Goal: Navigation & Orientation: Understand site structure

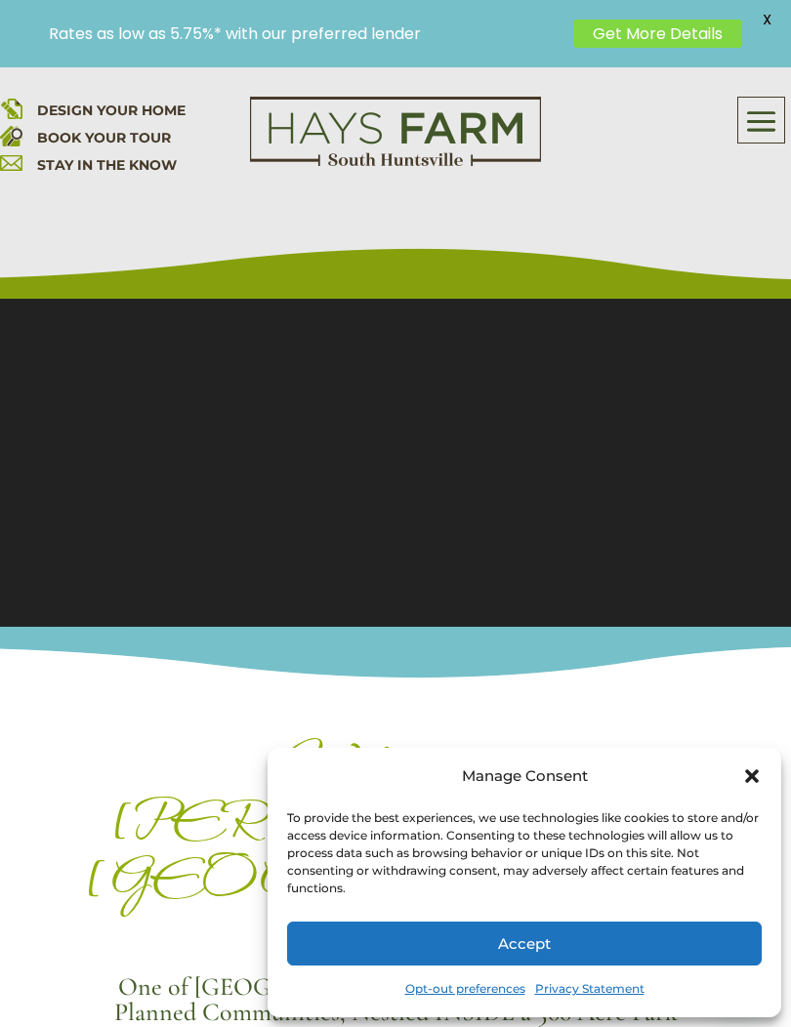
scroll to position [318, 0]
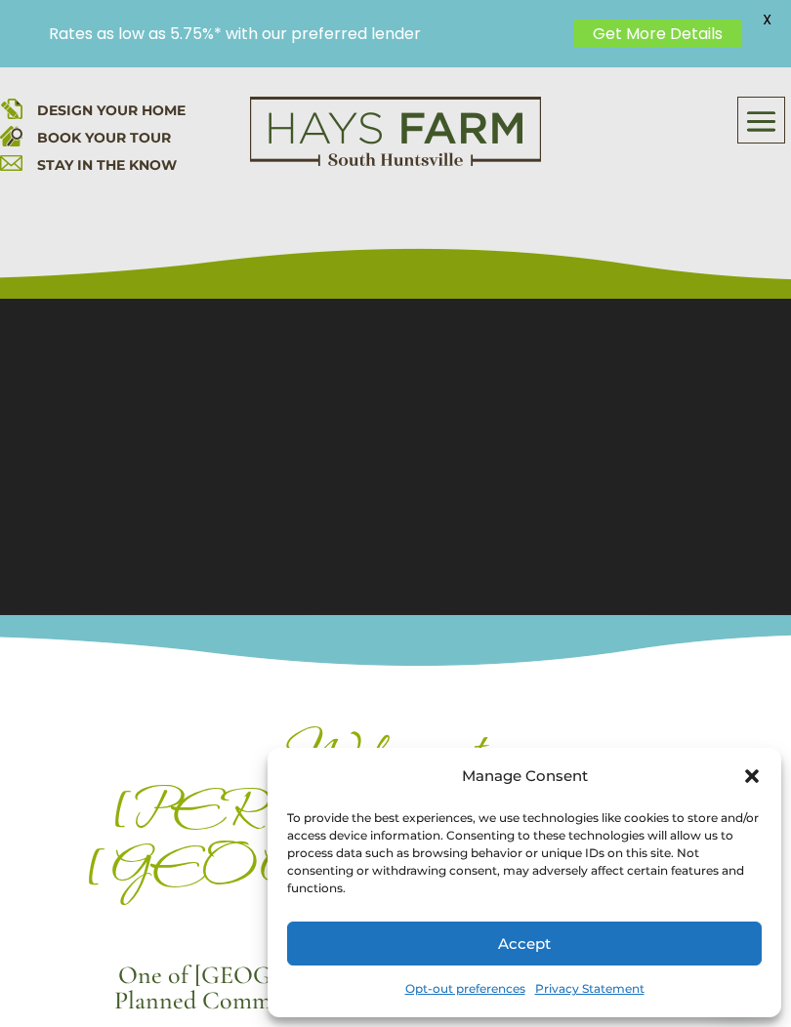
click at [759, 786] on icon "Close dialog" at bounding box center [752, 776] width 20 height 20
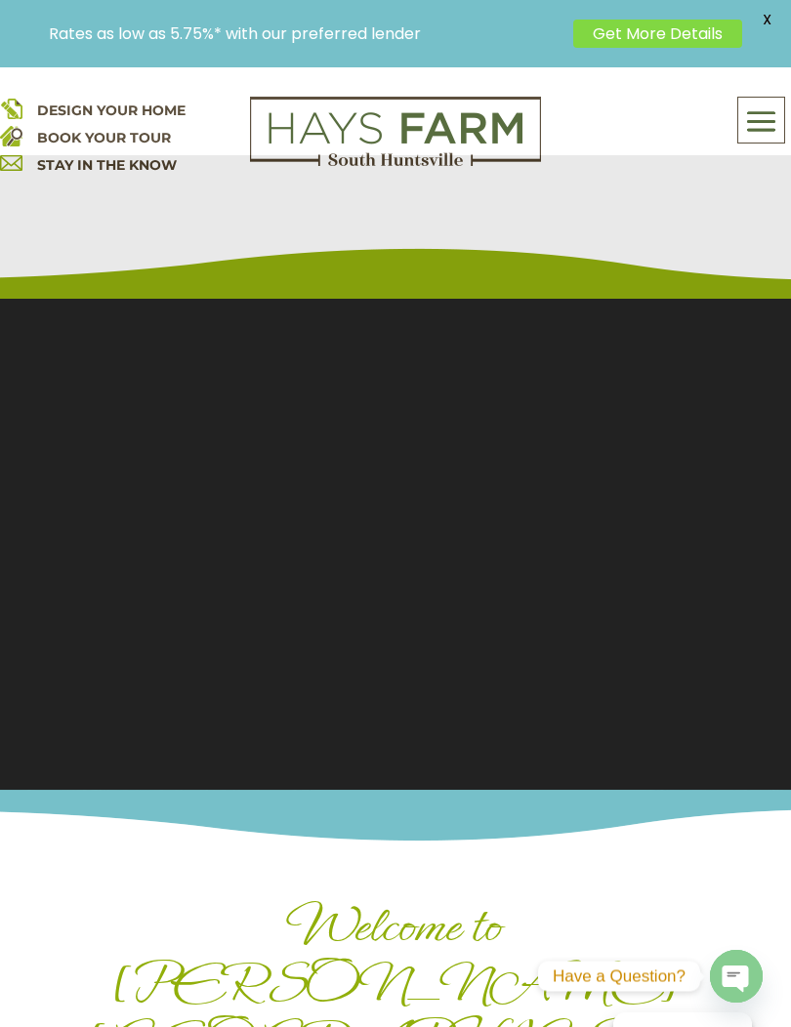
scroll to position [93, 0]
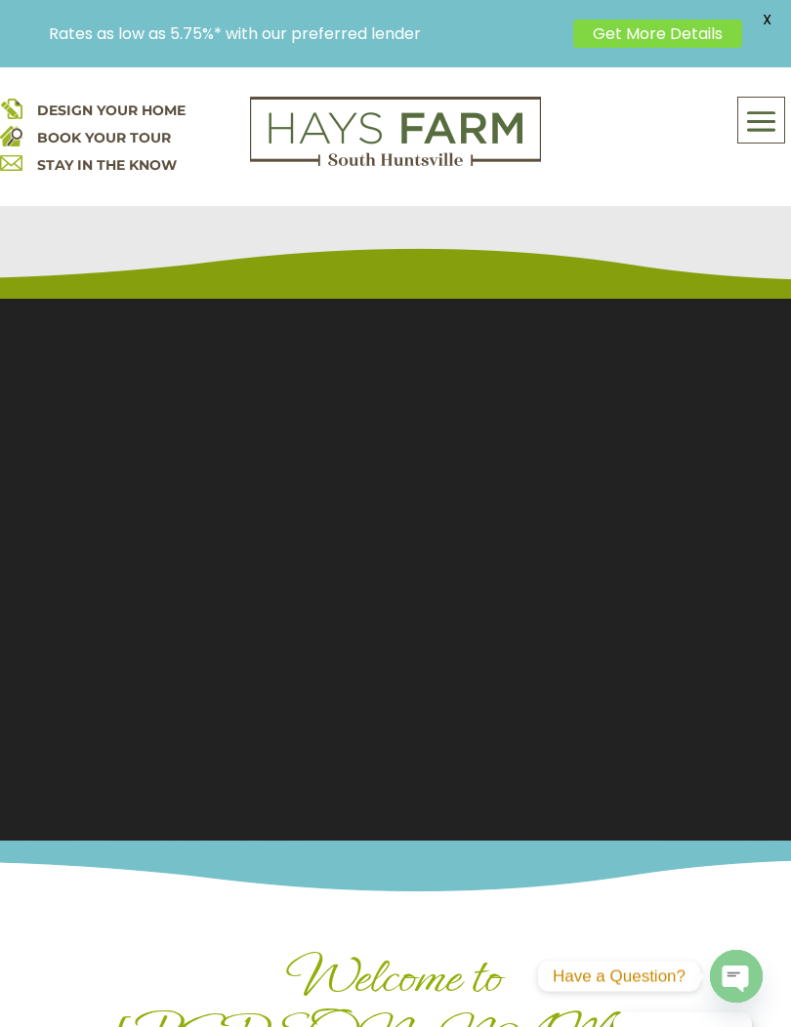
click at [336, 431] on section "Video Player 00:14 00:00 00:32 Use Up/Down Arrow keys to increase or decrease v…" at bounding box center [395, 523] width 791 height 634
click at [599, 679] on section "Video Player 00:15 00:00 00:32 Use Up/Down Arrow keys to increase or decrease v…" at bounding box center [395, 523] width 791 height 634
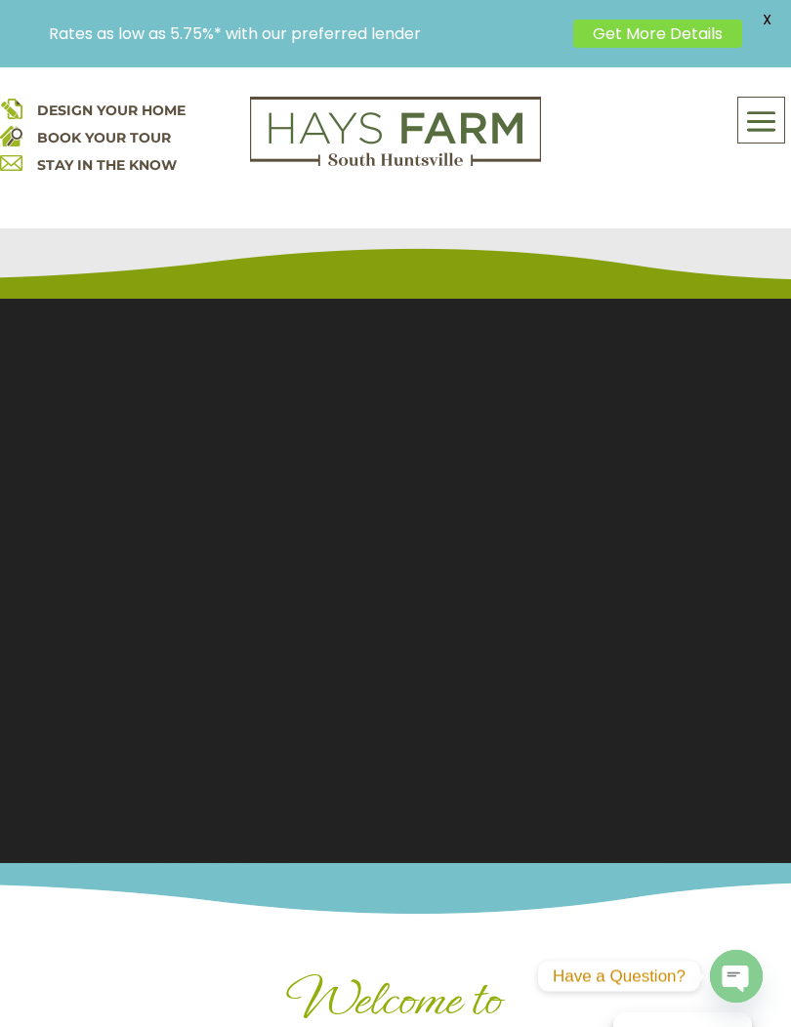
scroll to position [0, 0]
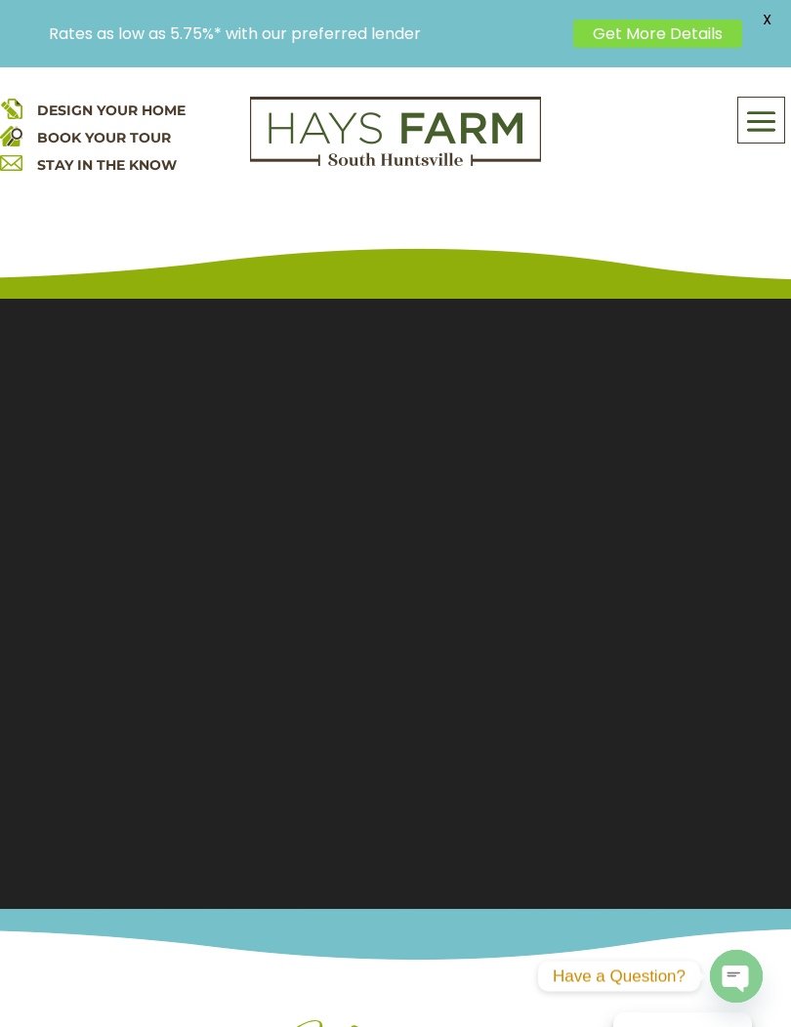
click at [767, 129] on span at bounding box center [761, 121] width 46 height 45
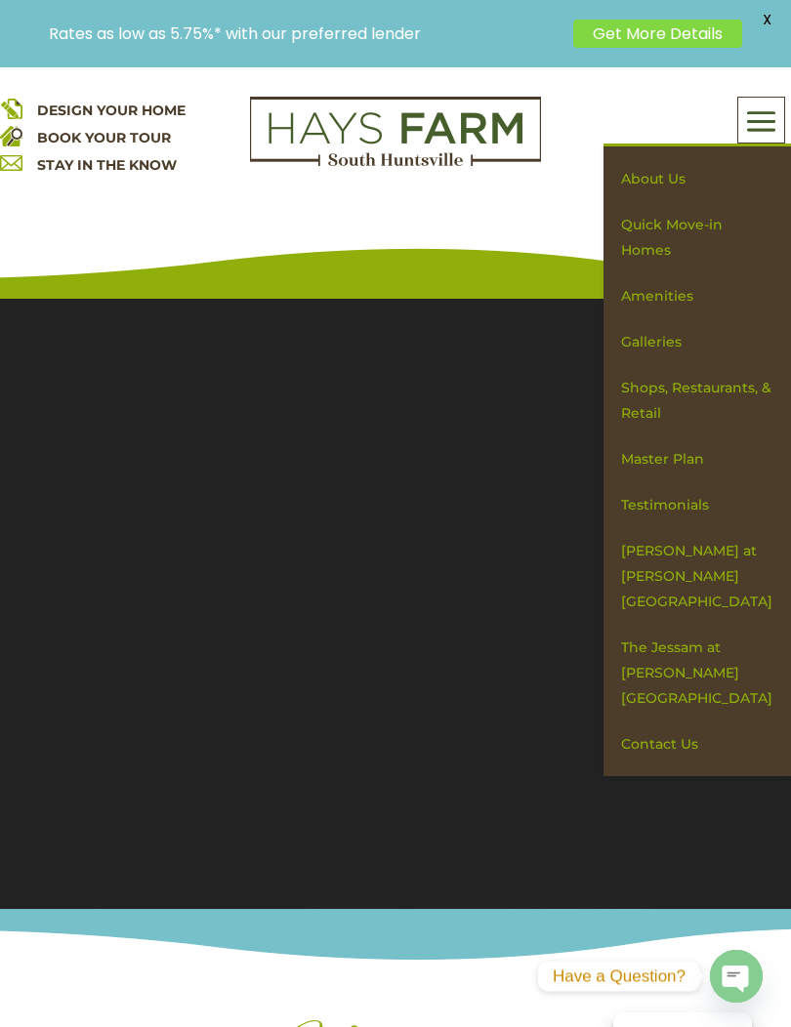
click at [661, 243] on link "Quick Move-in Homes" at bounding box center [697, 237] width 169 height 71
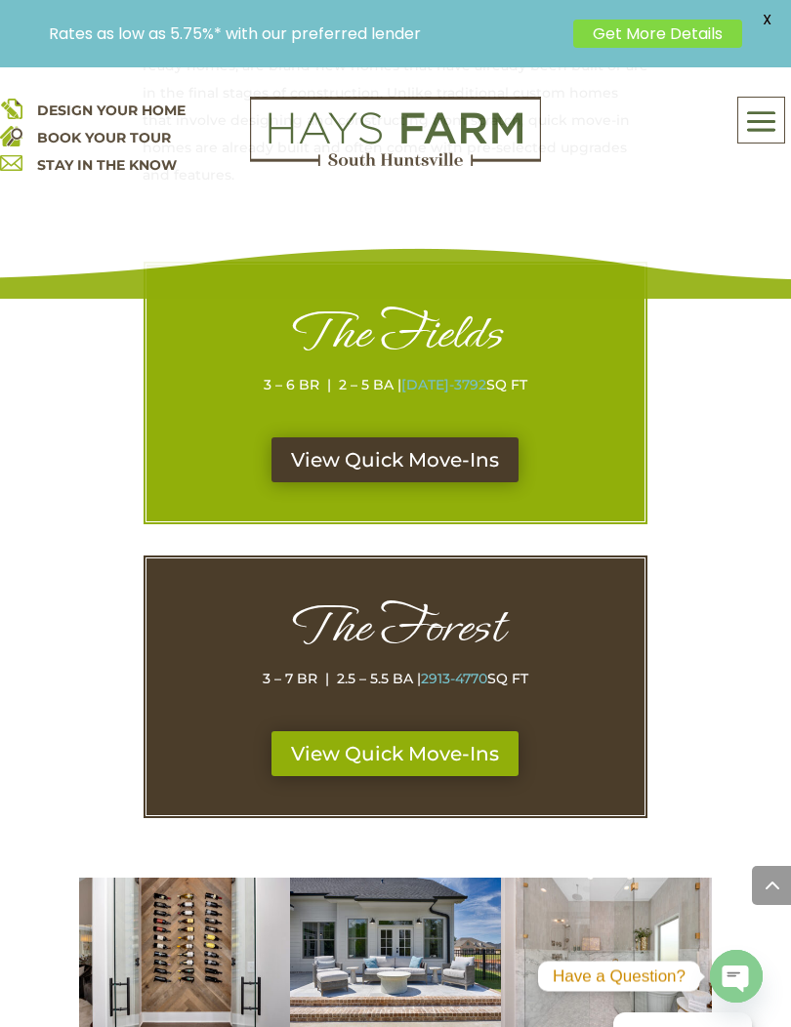
scroll to position [1148, 0]
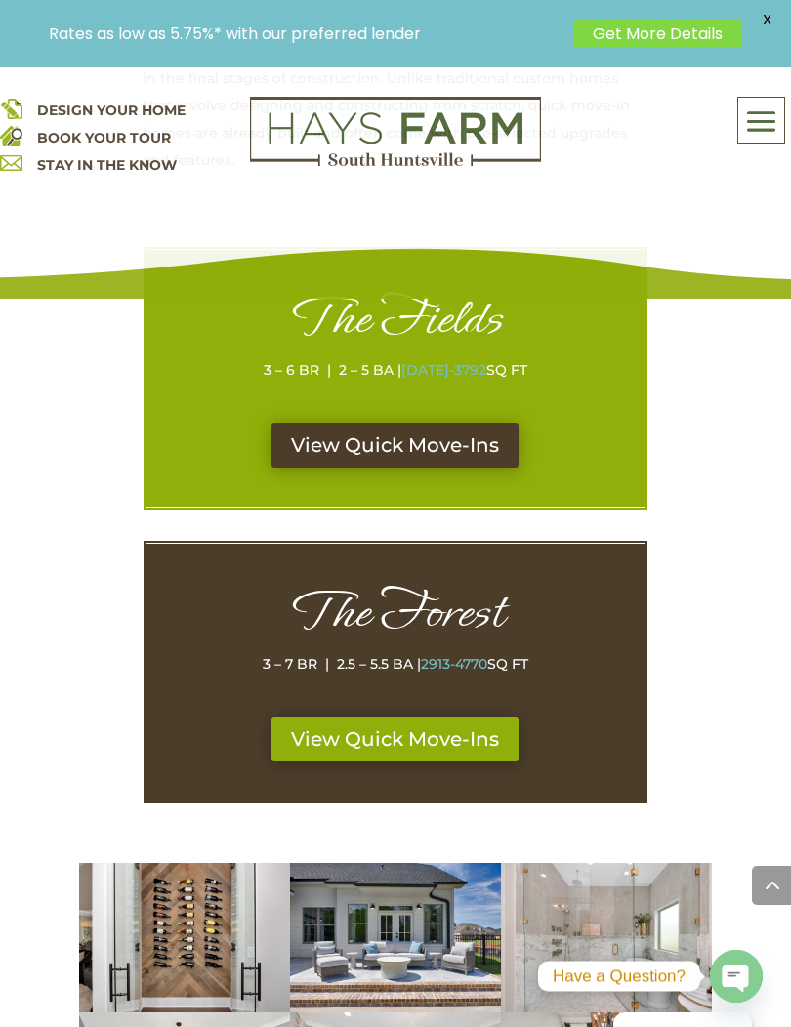
click at [370, 427] on link "View Quick Move-Ins" at bounding box center [394, 445] width 247 height 45
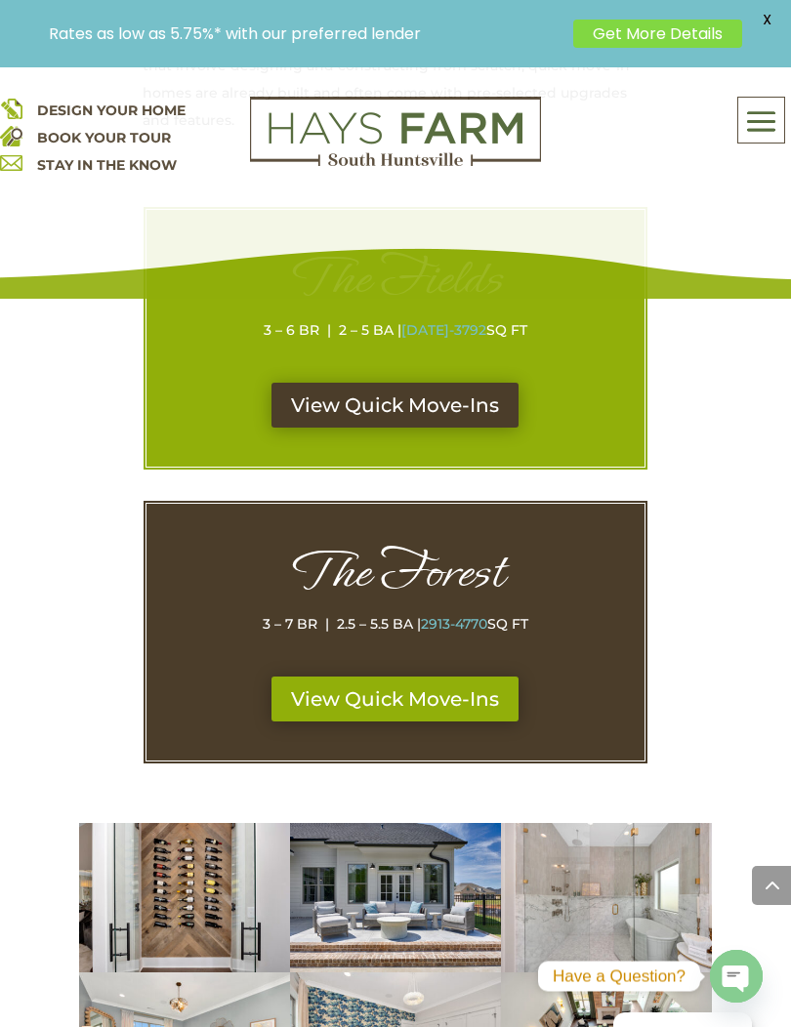
scroll to position [1186, 0]
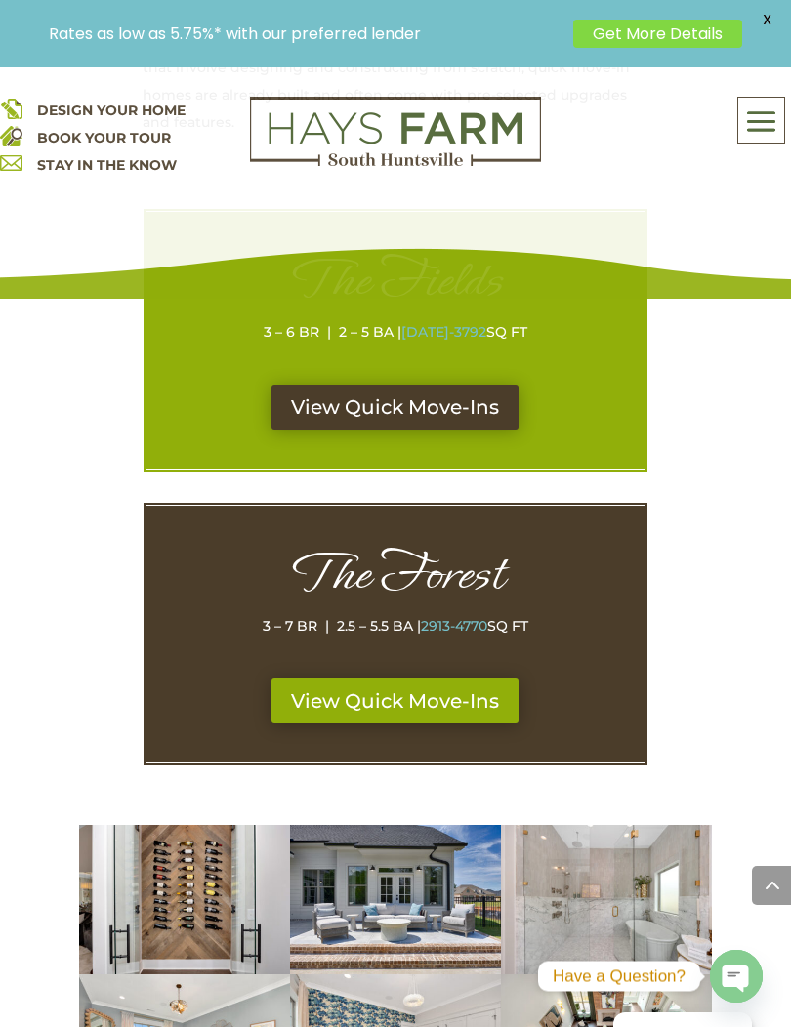
click at [364, 680] on link "View Quick Move-Ins" at bounding box center [394, 700] width 247 height 45
click at [779, 128] on span at bounding box center [761, 121] width 46 height 45
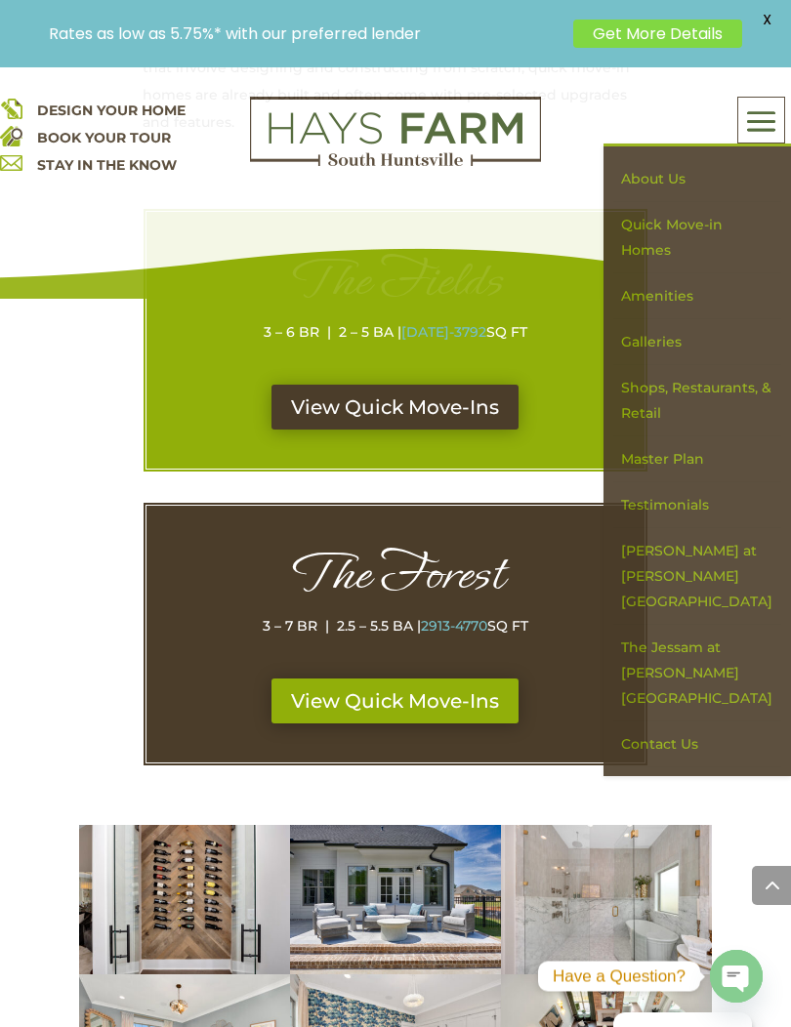
click at [655, 183] on link "About Us" at bounding box center [697, 179] width 169 height 46
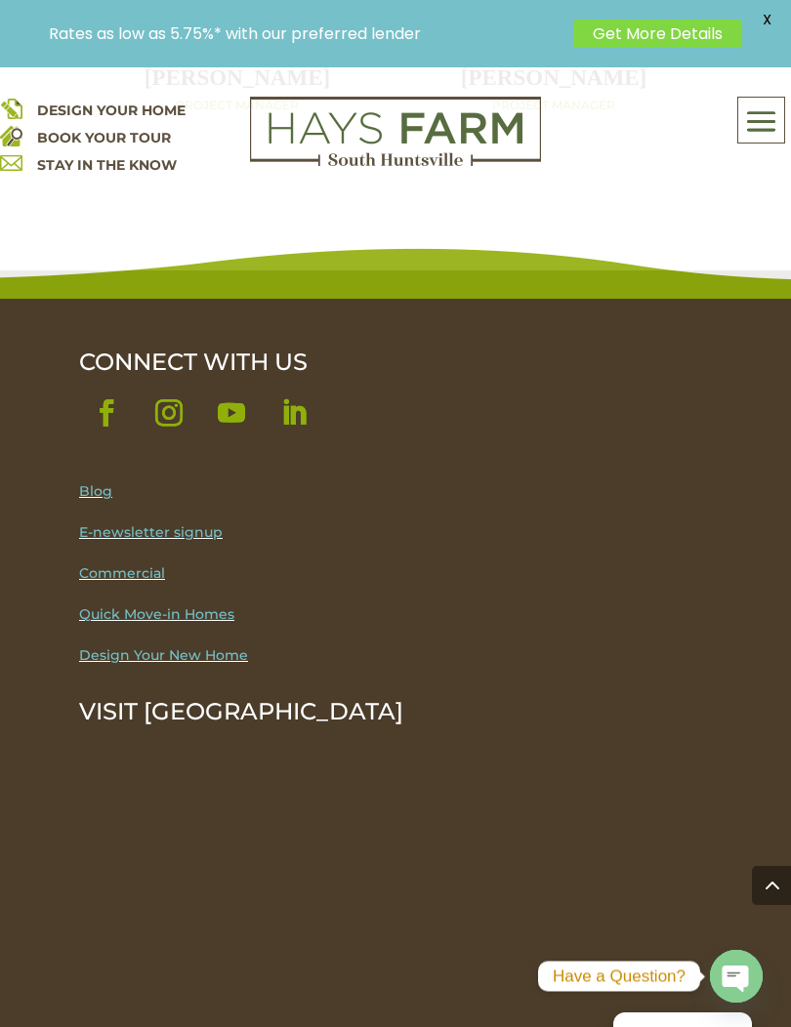
scroll to position [3001, 0]
click at [772, 132] on span at bounding box center [761, 121] width 46 height 45
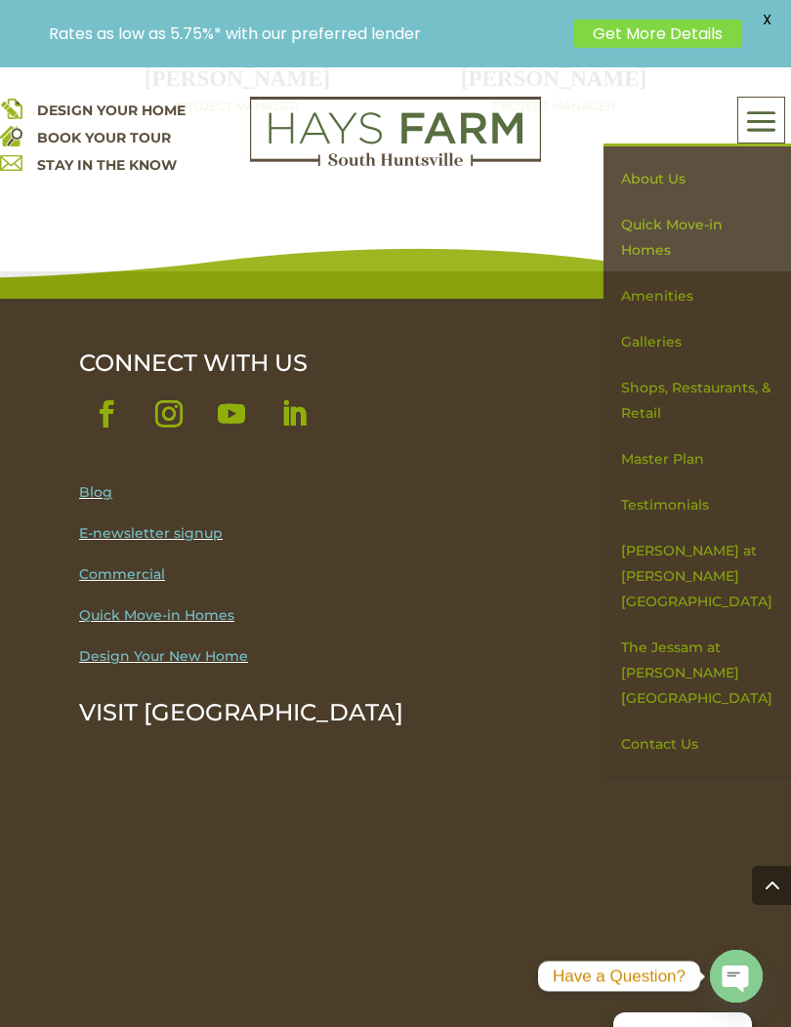
click at [641, 290] on link "Amenities" at bounding box center [697, 296] width 169 height 46
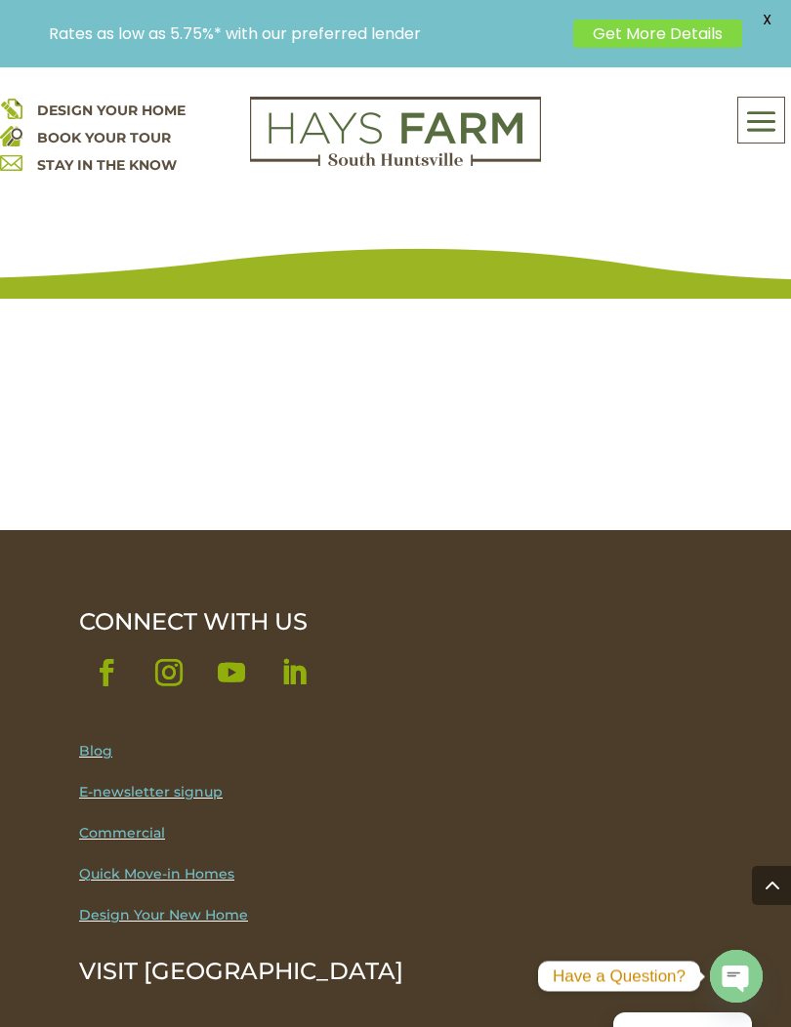
scroll to position [3674, 0]
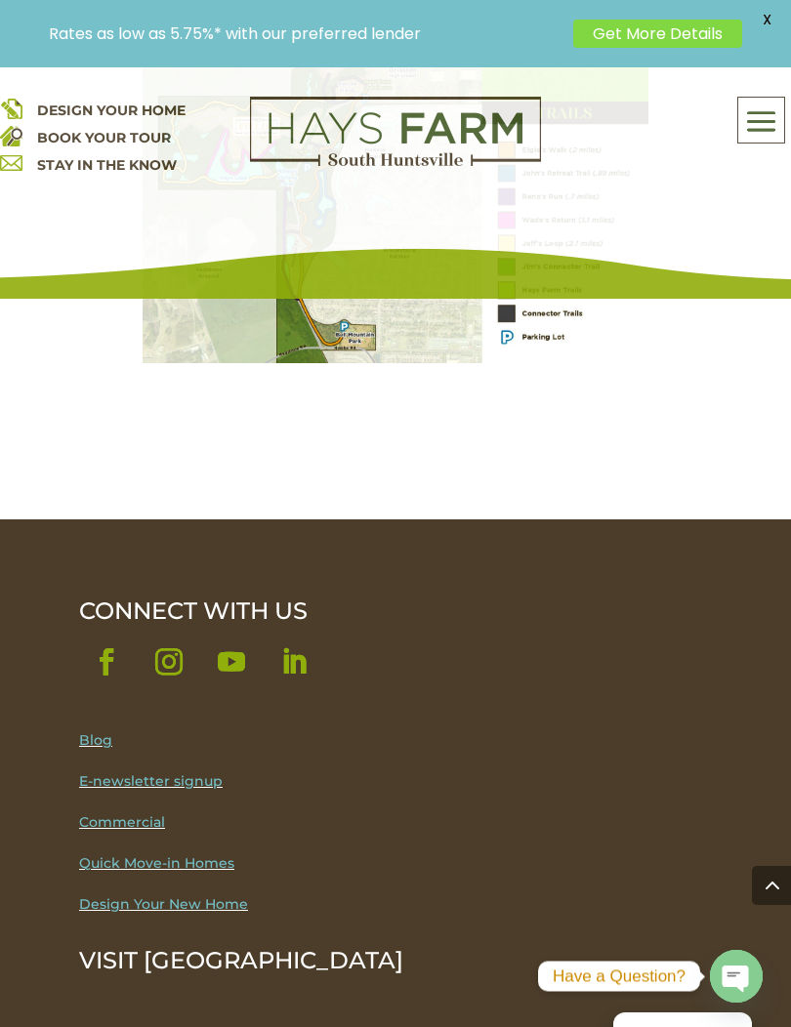
click at [761, 116] on span at bounding box center [761, 121] width 46 height 45
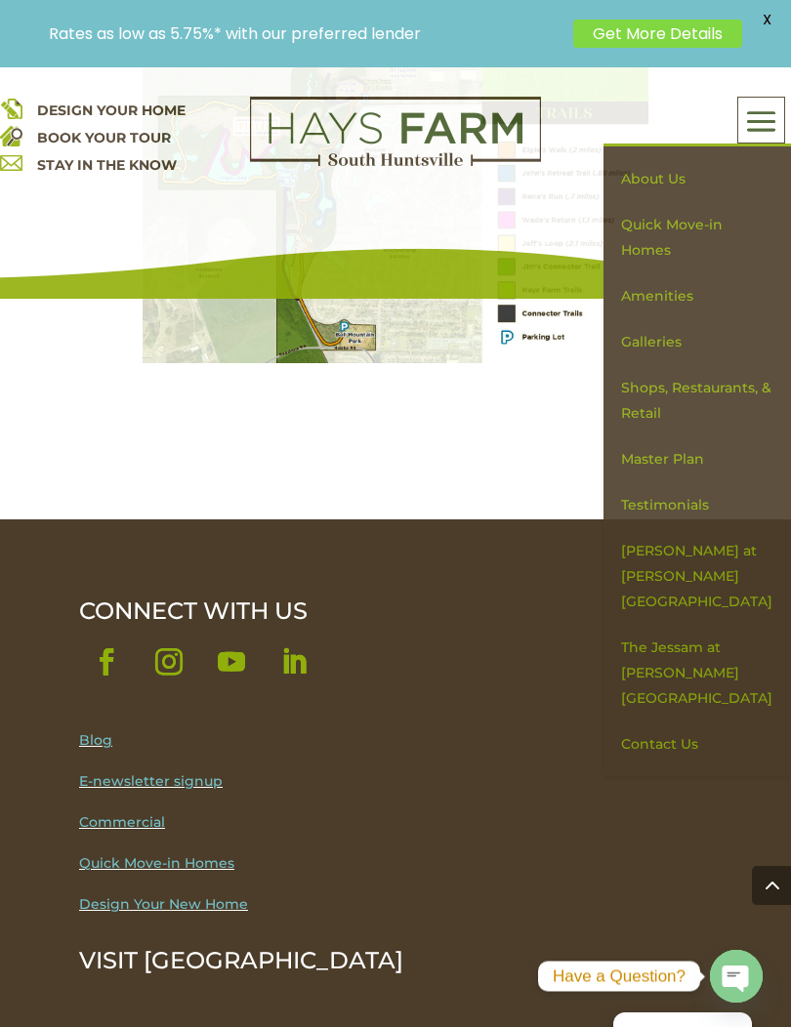
click at [651, 388] on link "Shops, Restaurants, & Retail" at bounding box center [697, 400] width 169 height 71
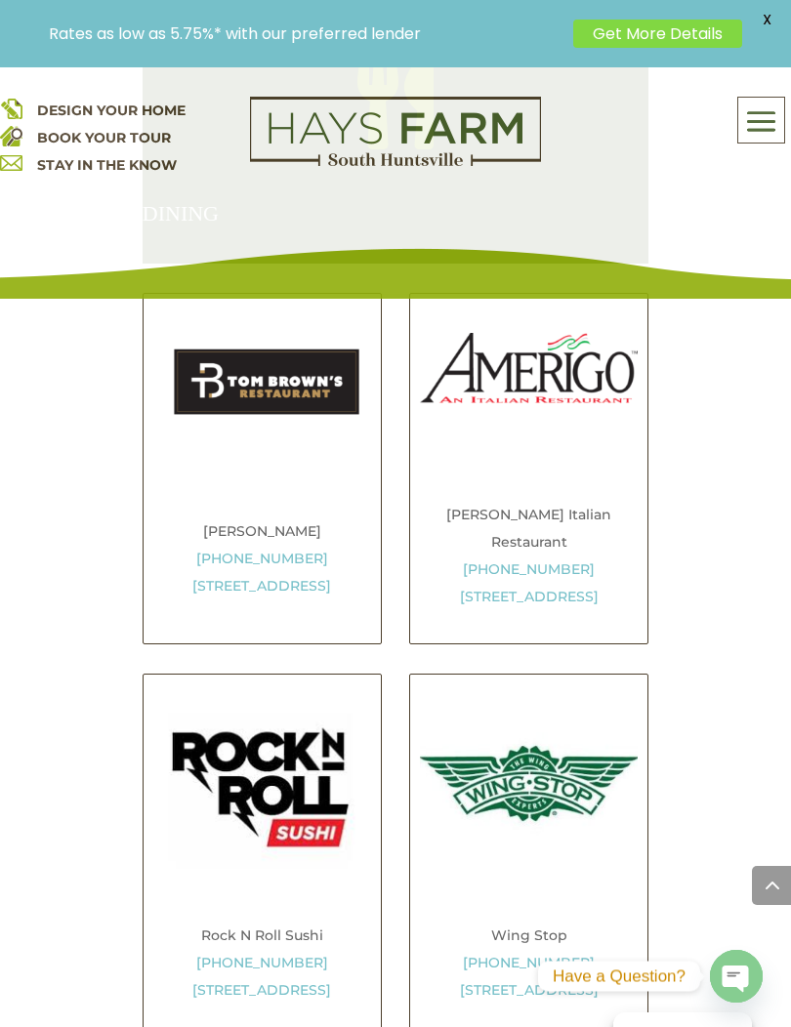
scroll to position [1871, 0]
